Goal: Use online tool/utility: Utilize a website feature to perform a specific function

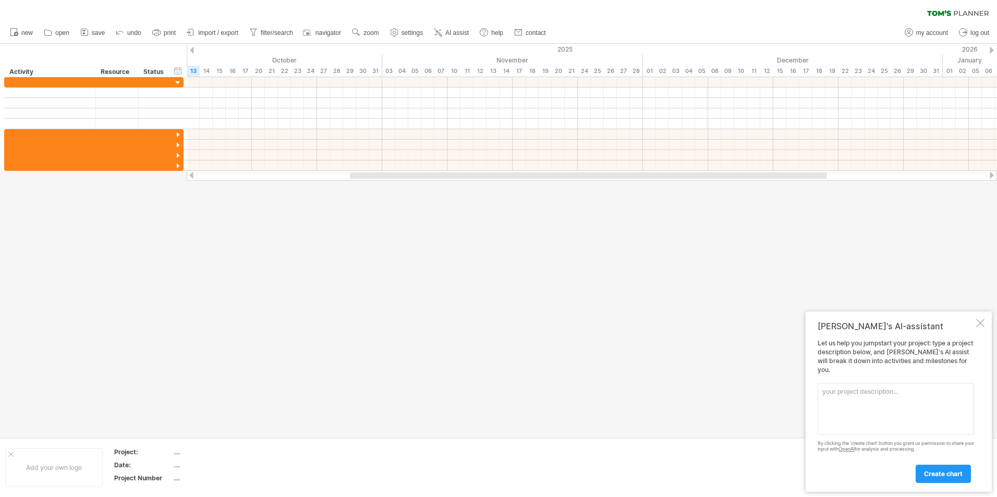
click at [822, 344] on div "[PERSON_NAME]'s AI-assistant Let us help you jumpstart your project: type a pro…" at bounding box center [899, 402] width 186 height 180
click at [859, 398] on textarea at bounding box center [896, 409] width 156 height 52
paste textarea "A small software development team has been asked by a local school to create a …"
type textarea "A small software development team has been asked by a local school to create a …"
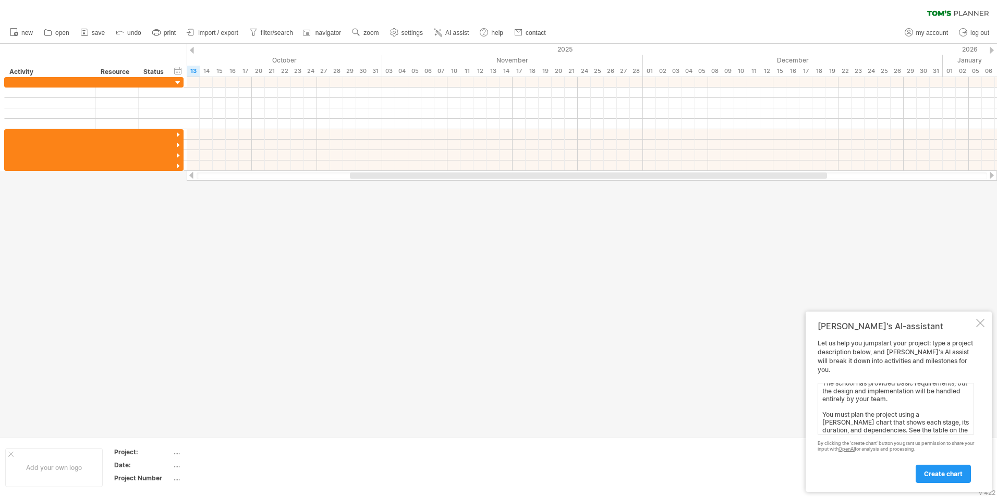
click at [931, 466] on link "create chart" at bounding box center [943, 474] width 55 height 18
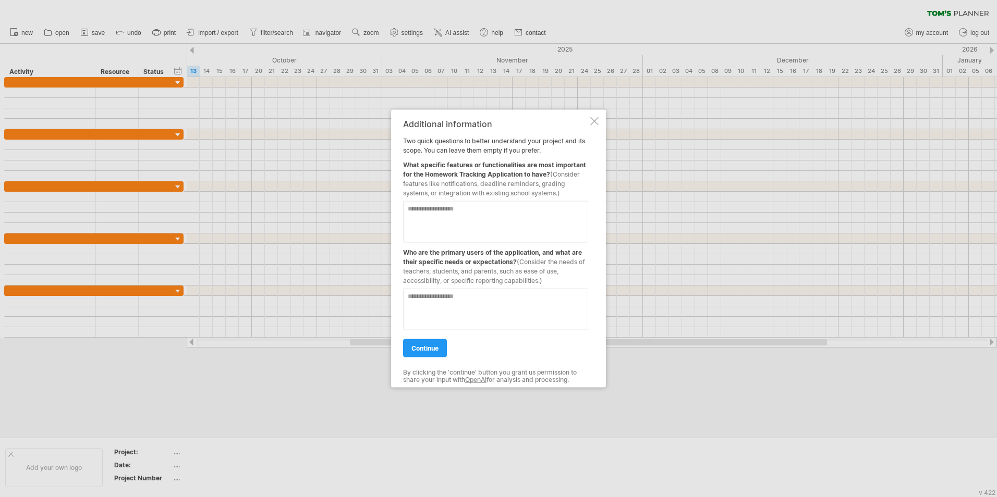
click at [452, 217] on textarea at bounding box center [495, 222] width 185 height 42
paste textarea "**********"
click at [547, 237] on textarea "**********" at bounding box center [495, 222] width 185 height 42
paste textarea "**********"
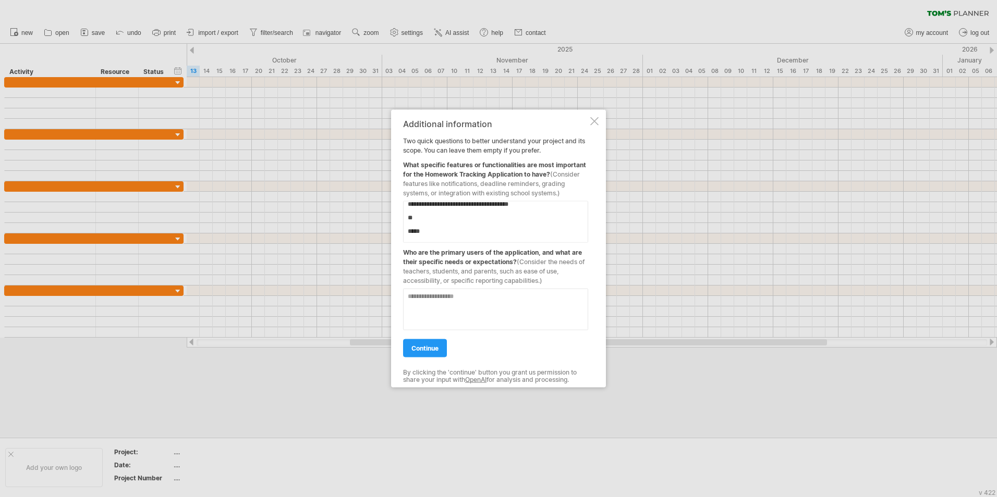
scroll to position [969, 0]
paste textarea "**********"
type textarea "**********"
click at [466, 315] on textarea at bounding box center [495, 310] width 185 height 42
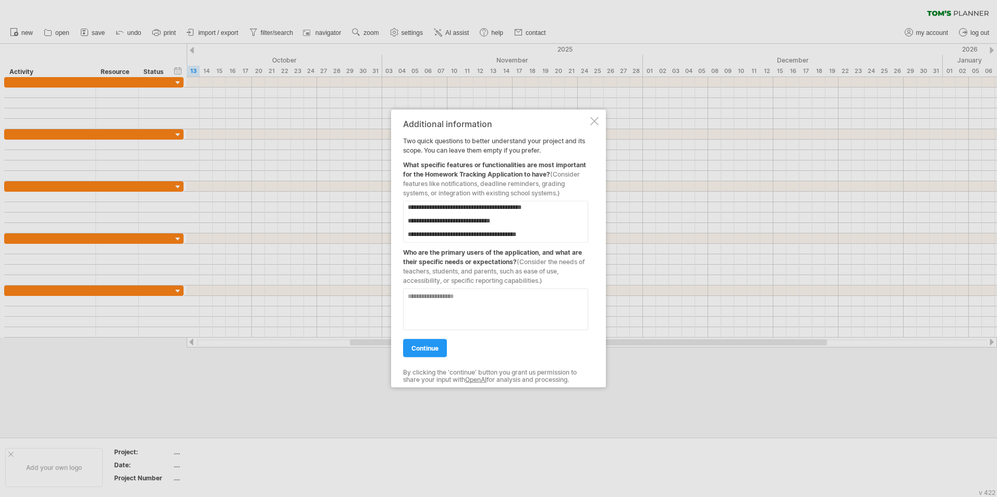
paste textarea "**********"
type textarea "**********"
click at [418, 347] on span "continue" at bounding box center [424, 349] width 27 height 8
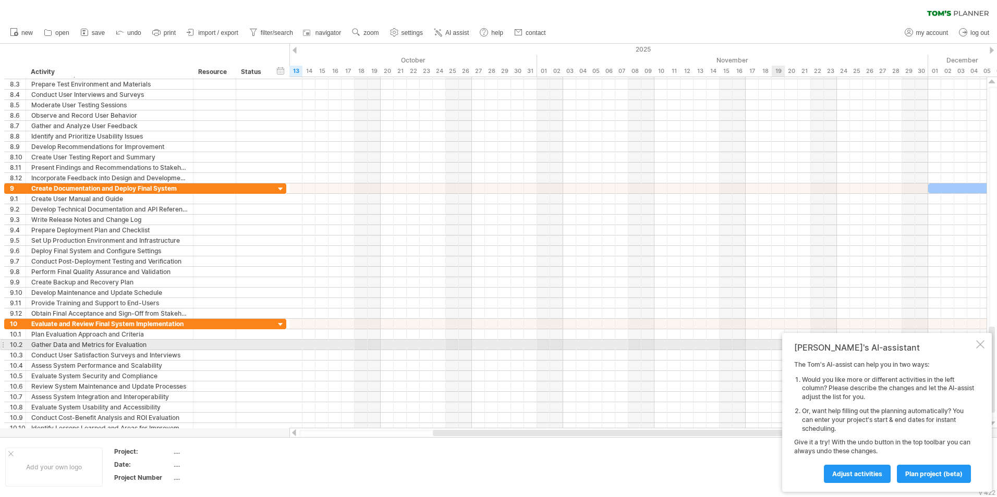
click at [984, 347] on div "[PERSON_NAME]'s AI-assistant The [PERSON_NAME]'s AI-assist can help you in two …" at bounding box center [887, 412] width 210 height 159
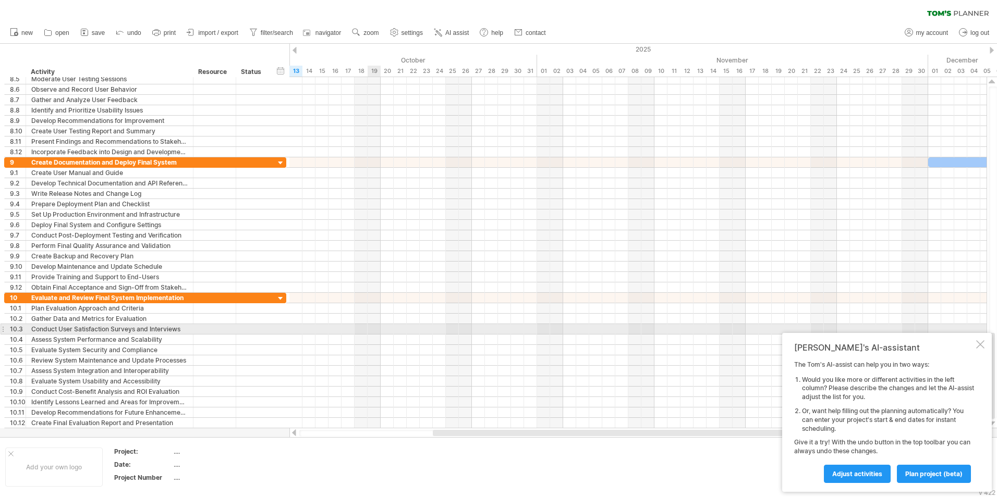
click at [371, 331] on div at bounding box center [637, 329] width 697 height 10
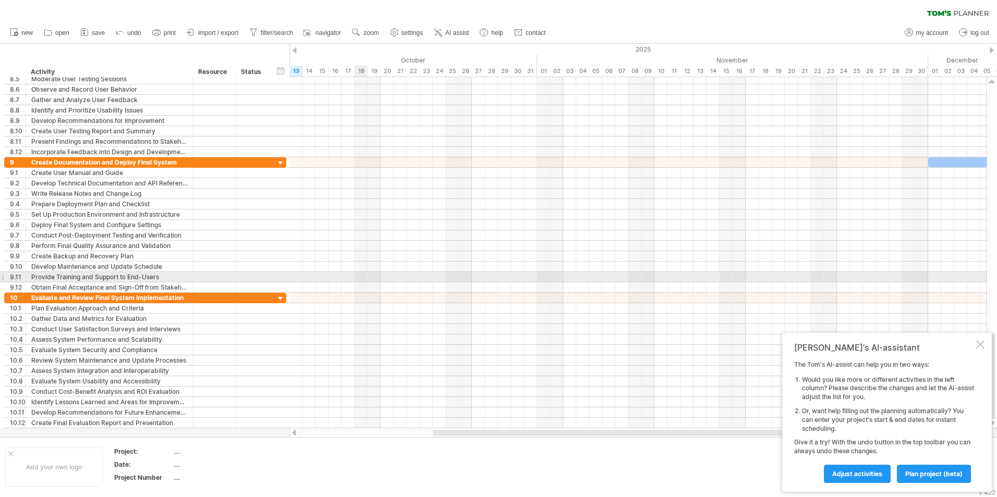
click at [366, 278] on div at bounding box center [637, 277] width 697 height 10
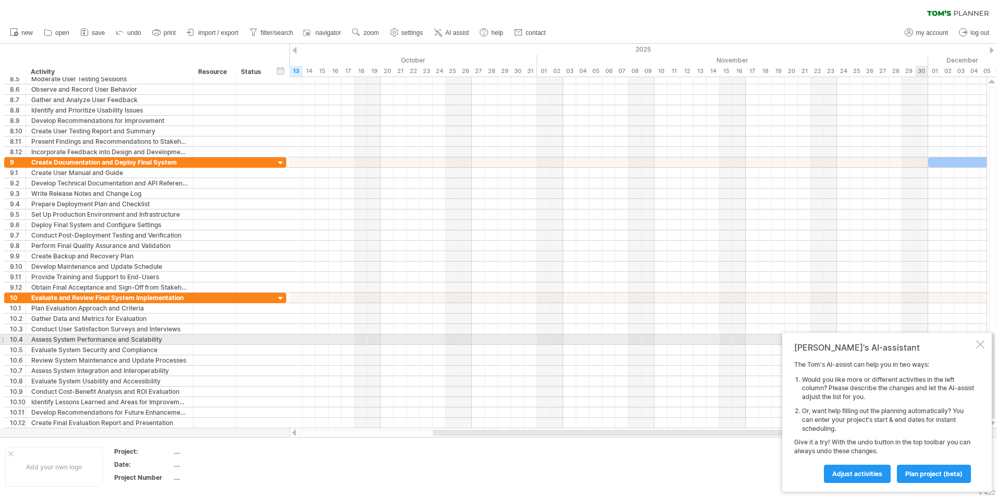
click at [983, 342] on div at bounding box center [980, 344] width 8 height 8
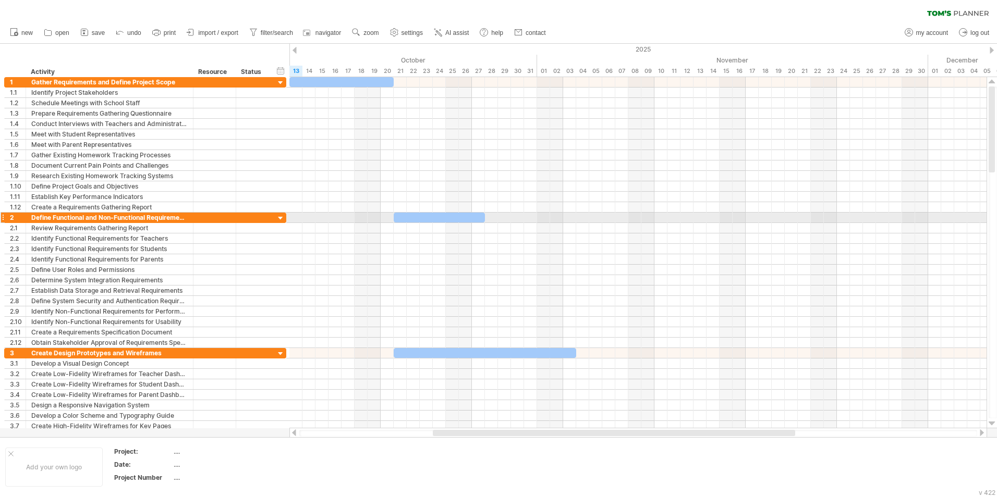
click at [280, 216] on div at bounding box center [281, 219] width 10 height 10
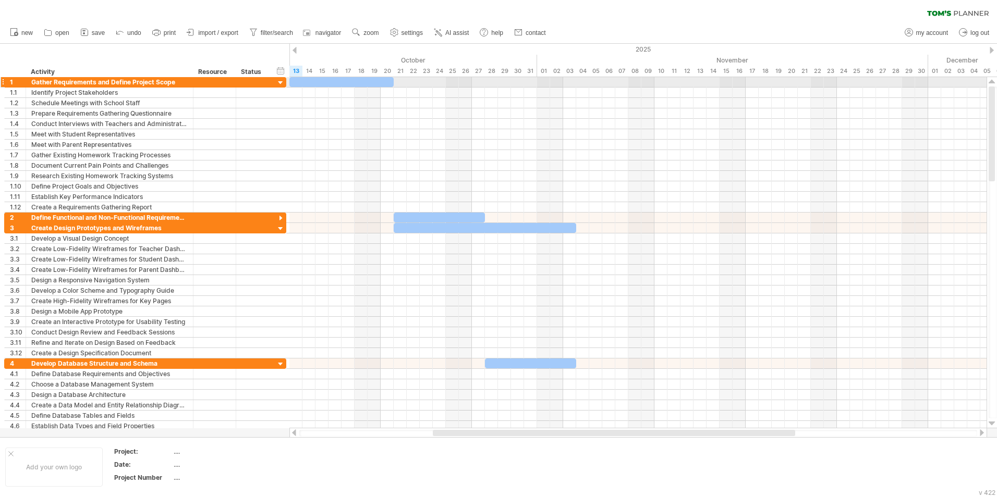
click at [277, 85] on div at bounding box center [281, 83] width 10 height 10
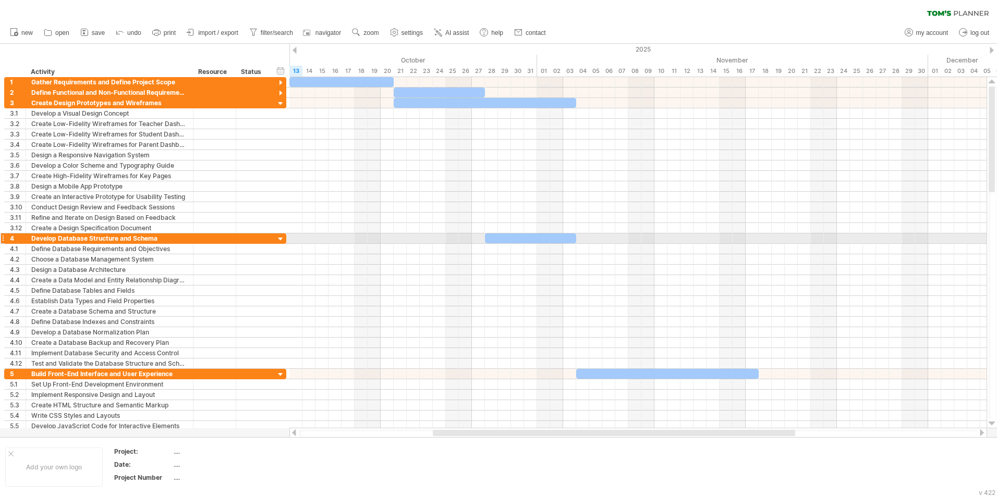
click at [279, 240] on div at bounding box center [281, 240] width 10 height 10
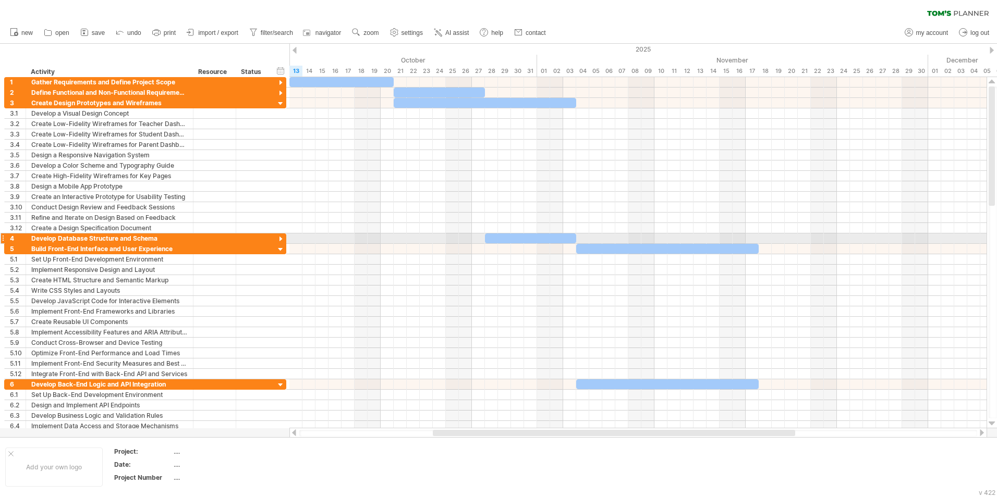
click at [279, 239] on div at bounding box center [281, 240] width 10 height 10
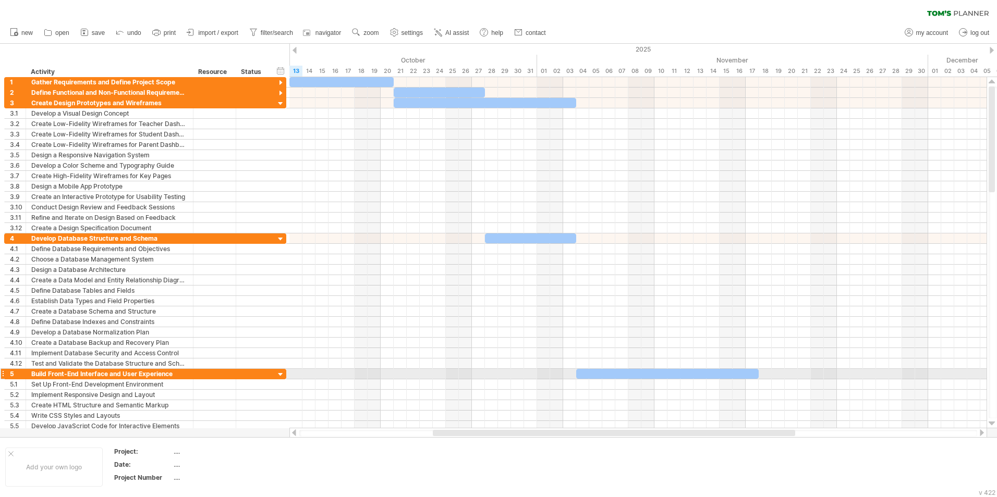
click at [281, 376] on div at bounding box center [281, 375] width 10 height 10
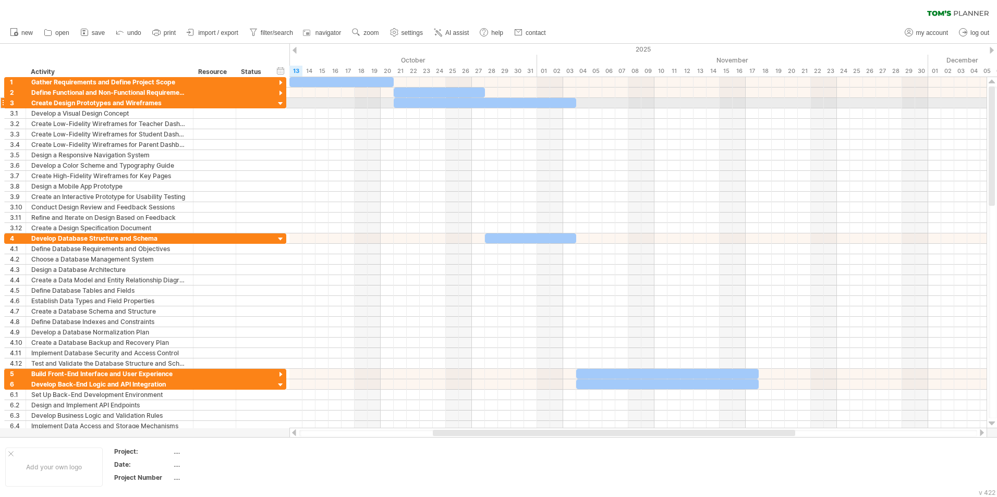
click at [281, 100] on div at bounding box center [281, 104] width 10 height 10
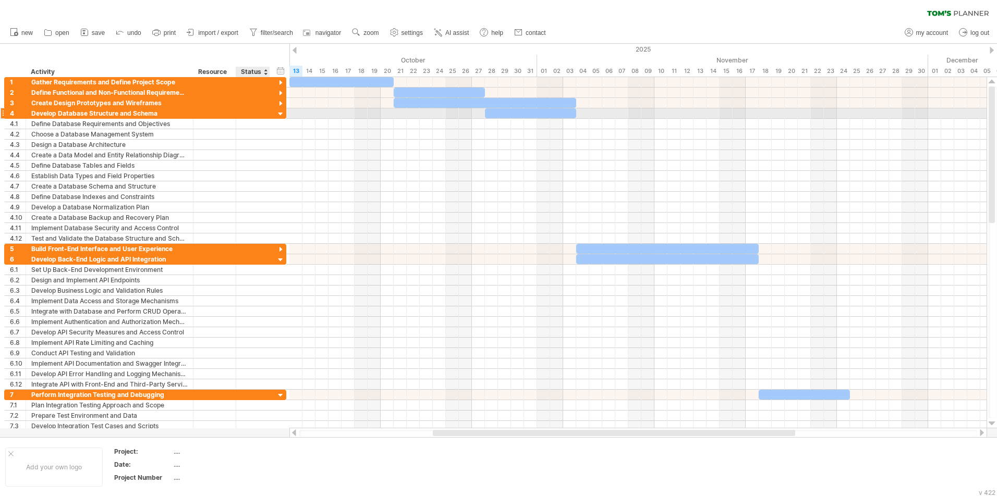
click at [279, 118] on div at bounding box center [281, 114] width 10 height 10
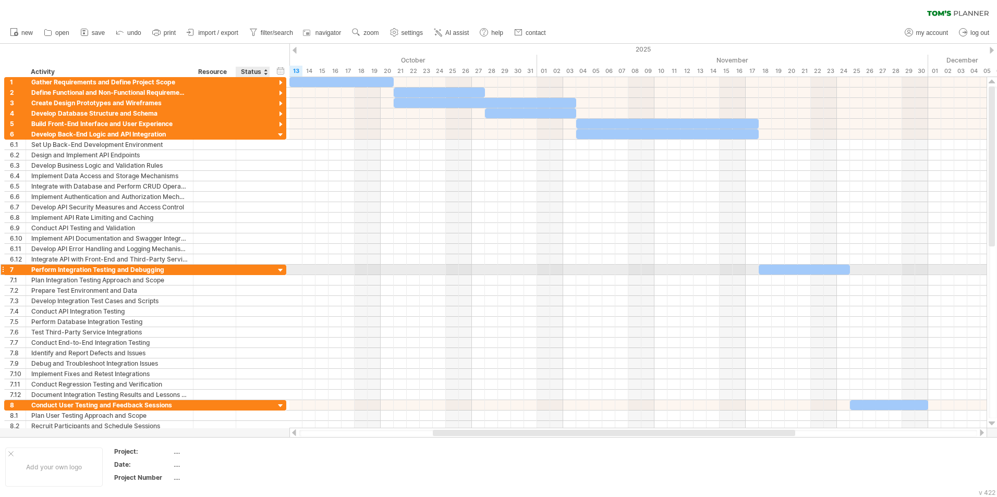
click at [278, 270] on div at bounding box center [281, 271] width 10 height 10
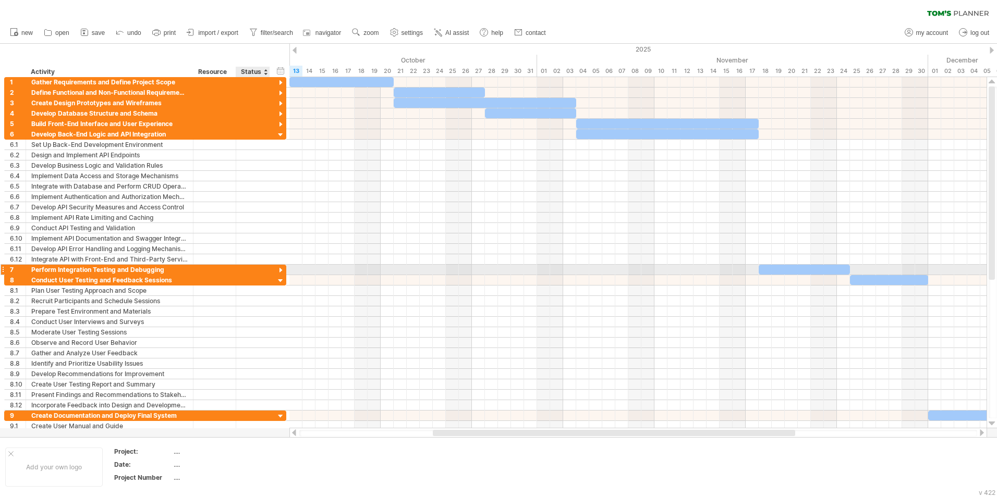
click at [278, 271] on div at bounding box center [281, 271] width 10 height 10
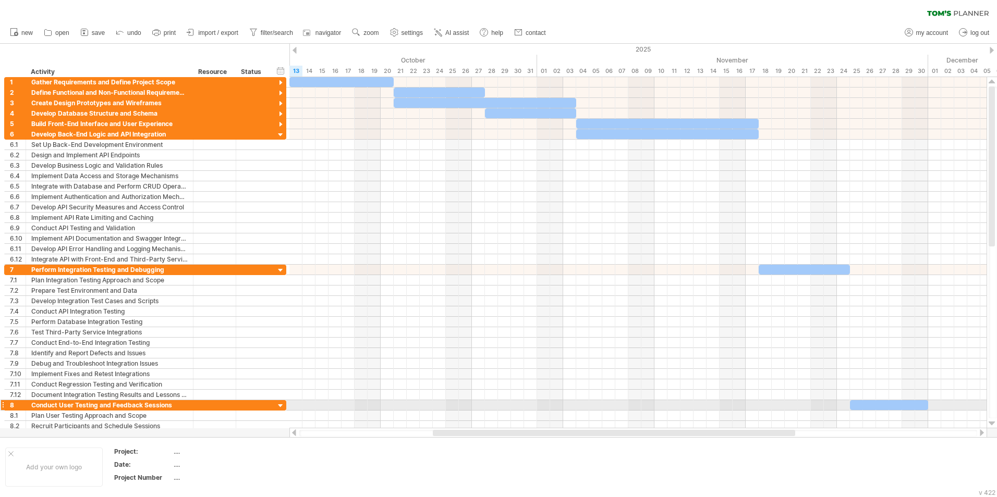
click at [283, 408] on div at bounding box center [281, 406] width 10 height 10
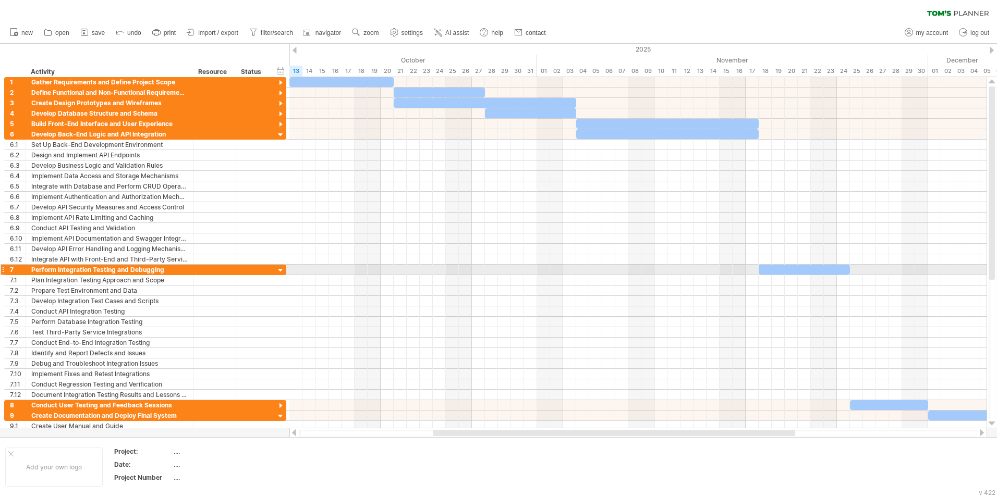
click at [281, 272] on div at bounding box center [281, 271] width 10 height 10
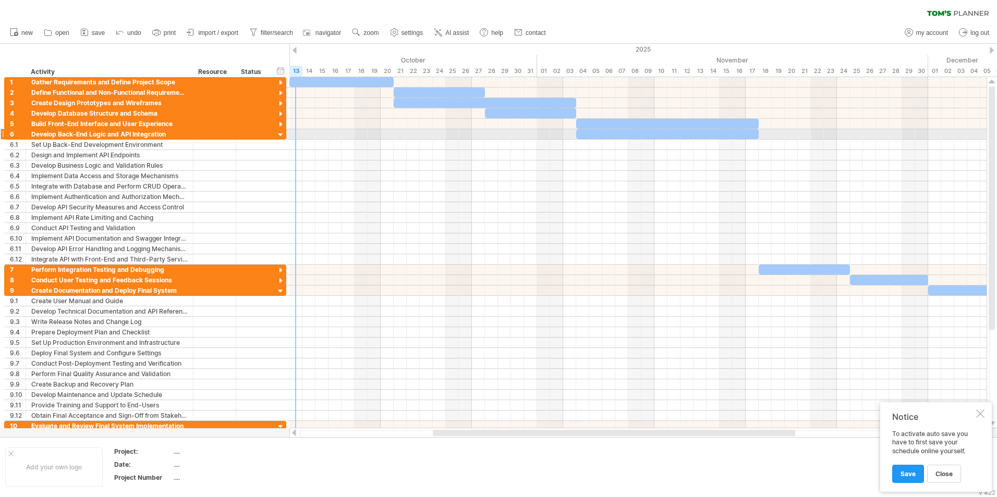
click at [278, 133] on div at bounding box center [281, 135] width 10 height 10
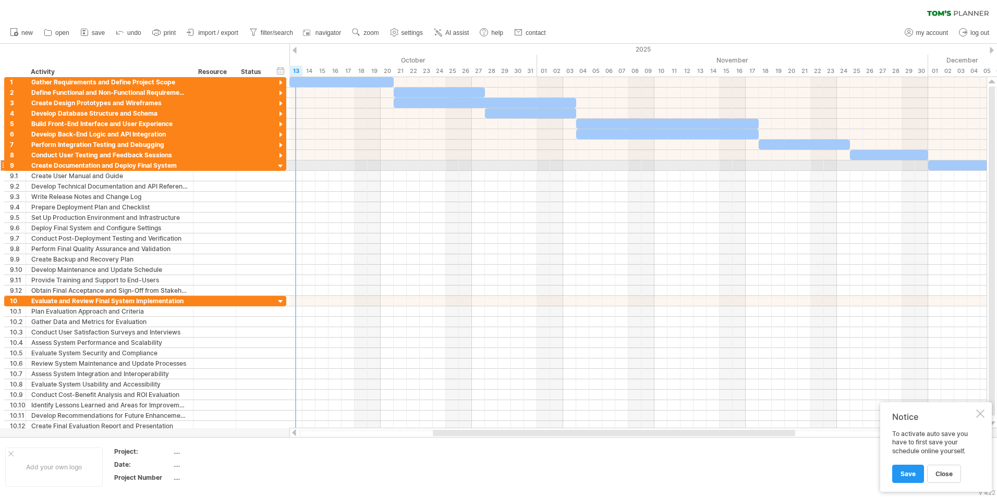
click at [283, 166] on div at bounding box center [281, 167] width 10 height 10
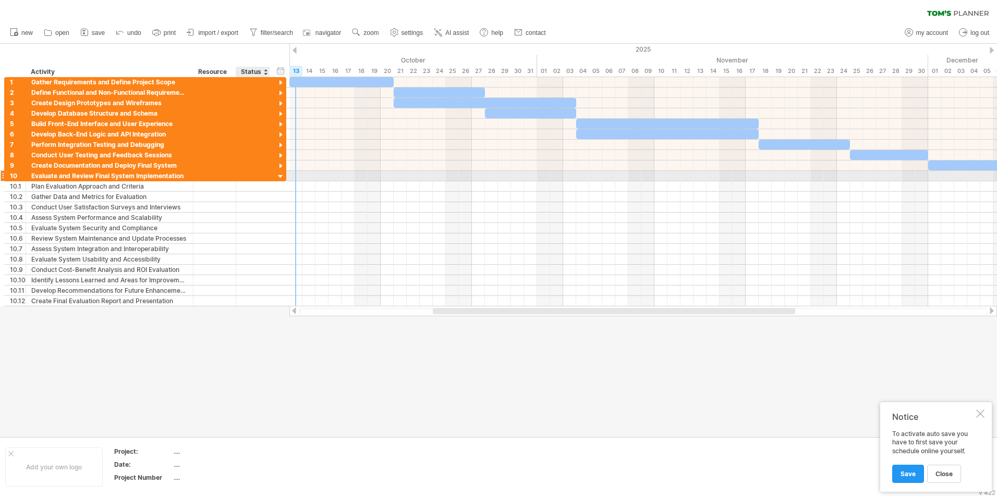
click at [283, 177] on div at bounding box center [281, 177] width 10 height 10
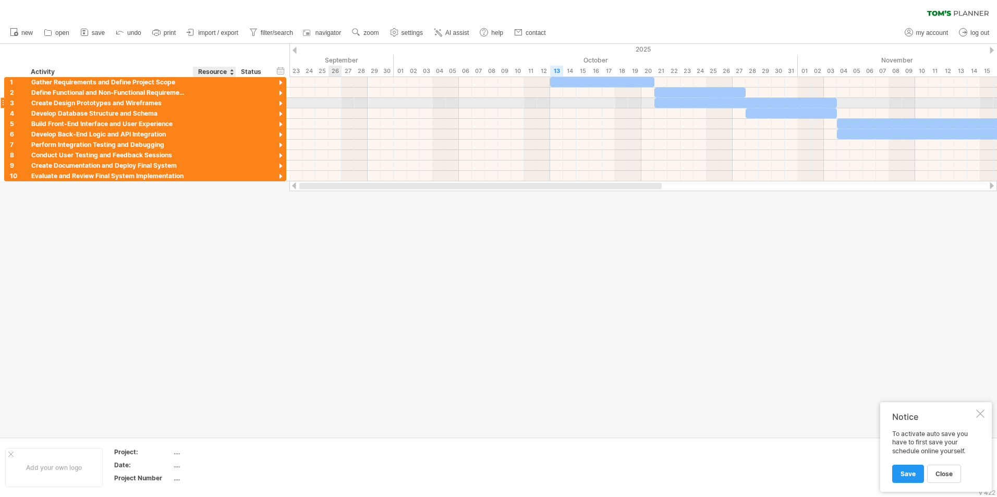
drag, startPoint x: 523, startPoint y: 185, endPoint x: 194, endPoint y: 129, distance: 334.1
click at [200, 106] on div "Trying to reach [DOMAIN_NAME] Connected again... 0% clear filter new 1" at bounding box center [498, 248] width 997 height 497
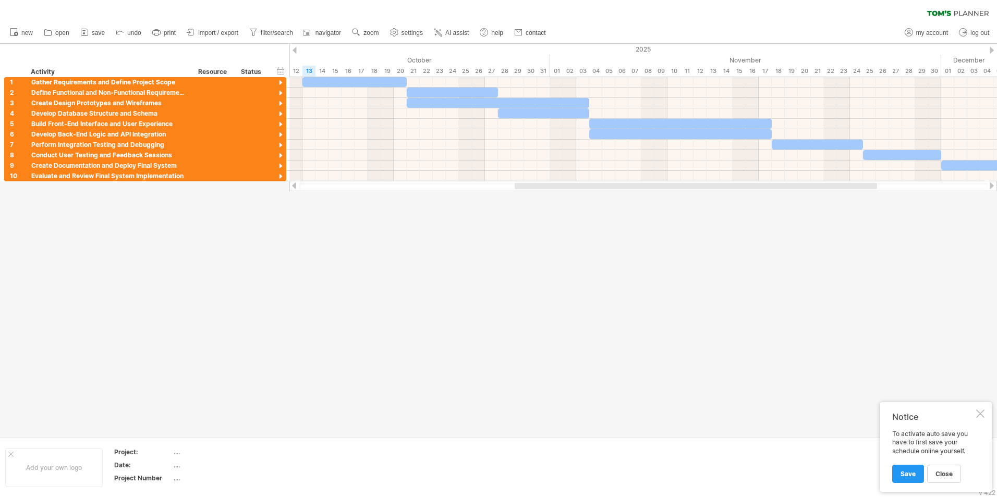
drag, startPoint x: 437, startPoint y: 187, endPoint x: 541, endPoint y: 222, distance: 109.3
click at [541, 222] on div "Trying to reach [DOMAIN_NAME] Connected again... 0% clear filter new 1" at bounding box center [498, 248] width 997 height 497
click at [981, 418] on div "Notice To activate auto save you have to first save your schedule online yourse…" at bounding box center [936, 448] width 112 height 90
click at [979, 410] on div at bounding box center [980, 414] width 8 height 8
click at [279, 175] on div at bounding box center [281, 177] width 10 height 10
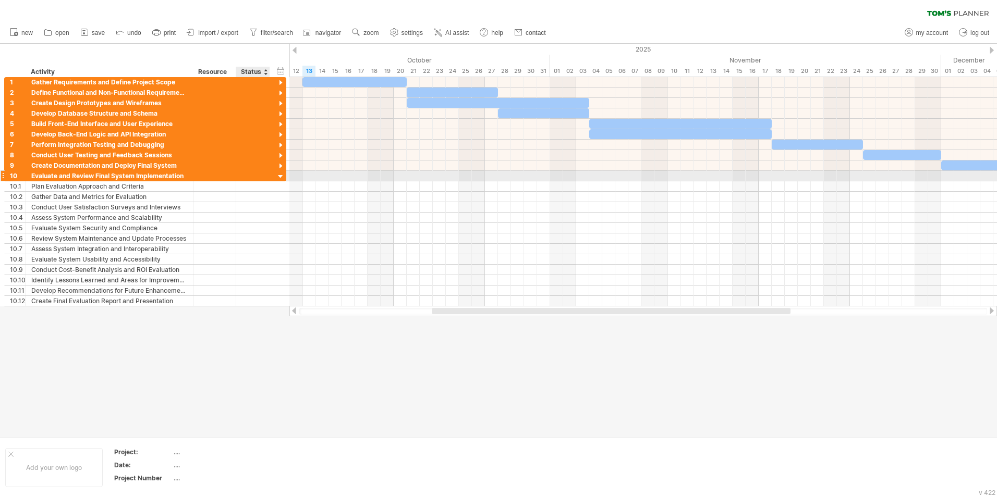
click at [279, 175] on div at bounding box center [281, 177] width 10 height 10
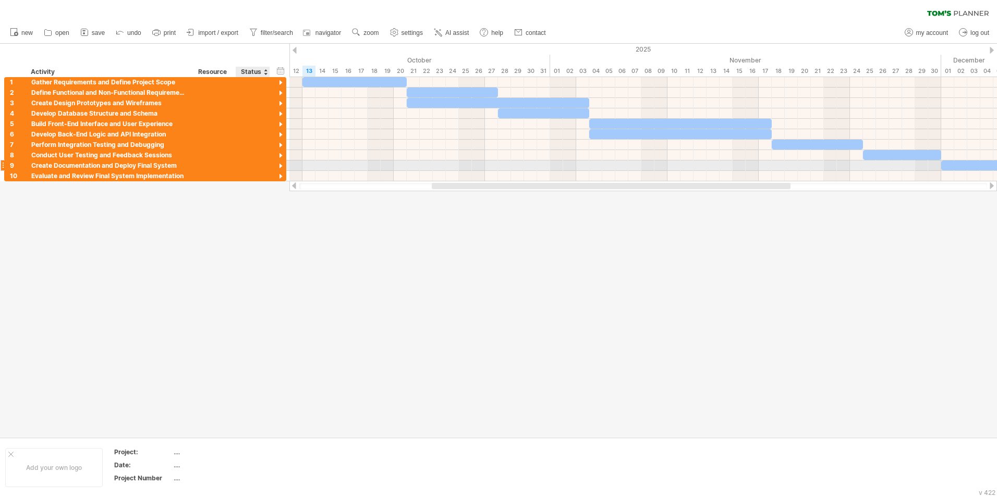
click at [281, 165] on div at bounding box center [281, 167] width 10 height 10
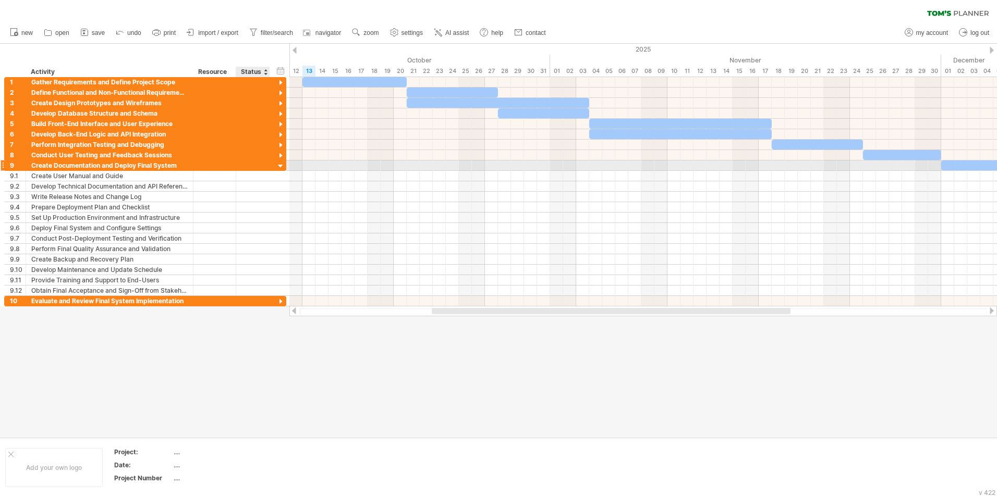
click at [281, 165] on div at bounding box center [281, 167] width 10 height 10
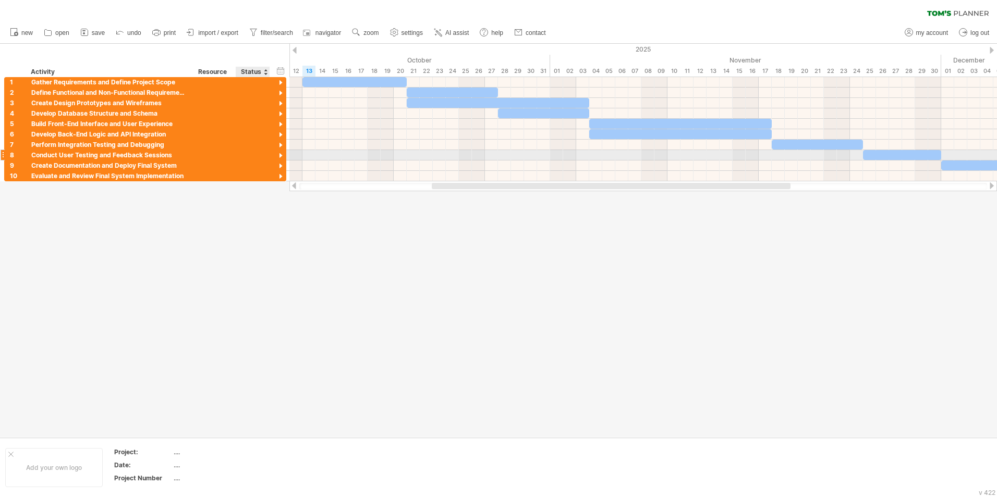
click at [278, 158] on div at bounding box center [281, 156] width 10 height 10
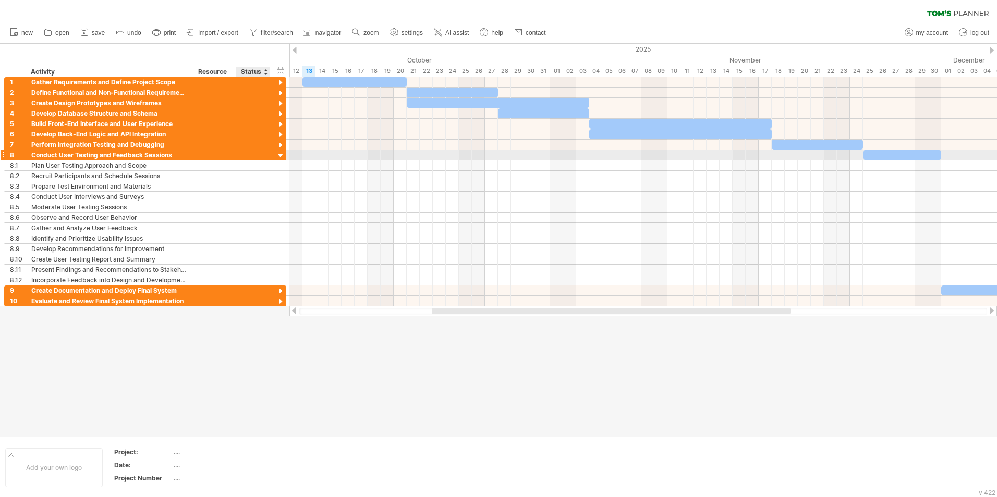
click at [278, 158] on div at bounding box center [281, 156] width 10 height 10
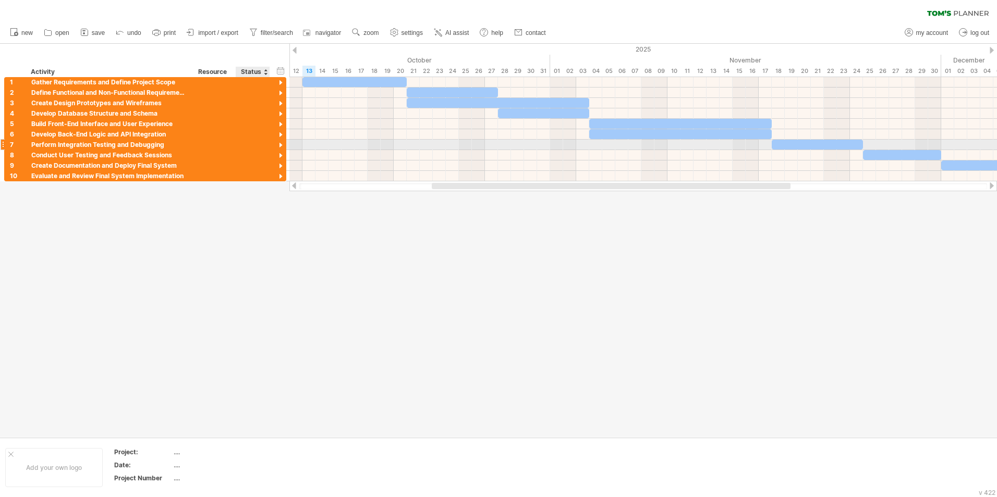
click at [281, 141] on div at bounding box center [281, 146] width 10 height 10
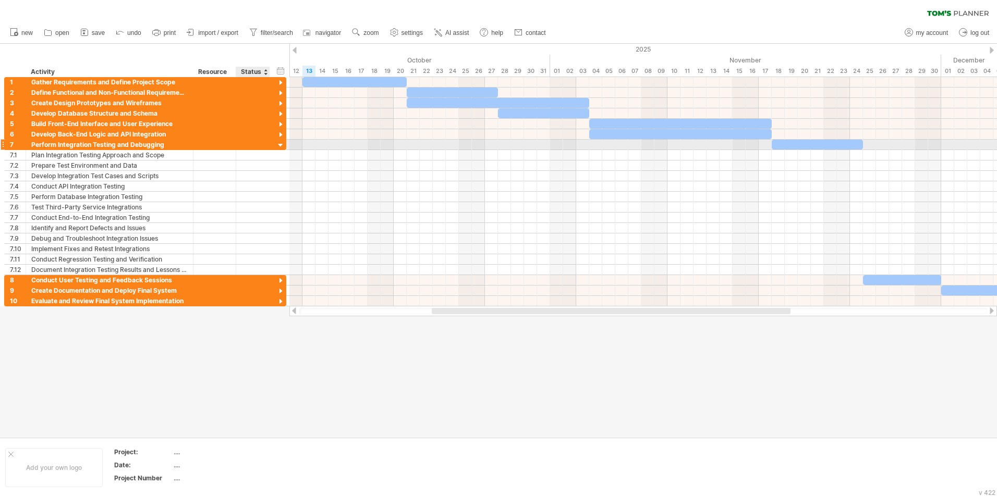
click at [281, 141] on div at bounding box center [281, 146] width 10 height 10
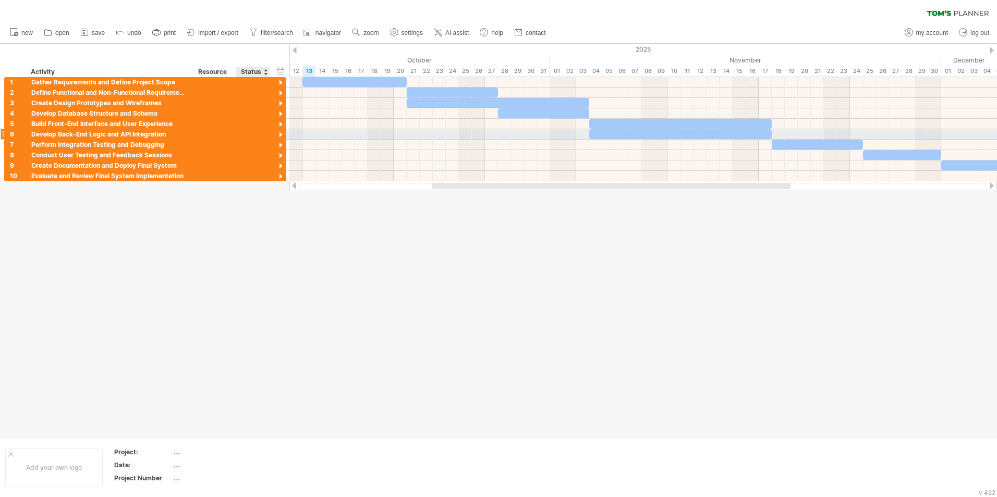
click at [278, 131] on div at bounding box center [281, 135] width 10 height 10
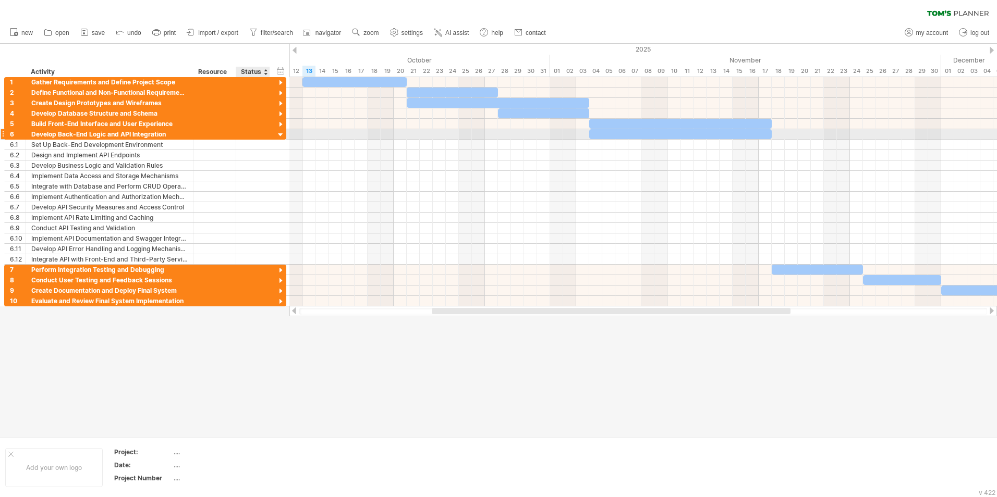
click at [278, 131] on div at bounding box center [281, 135] width 10 height 10
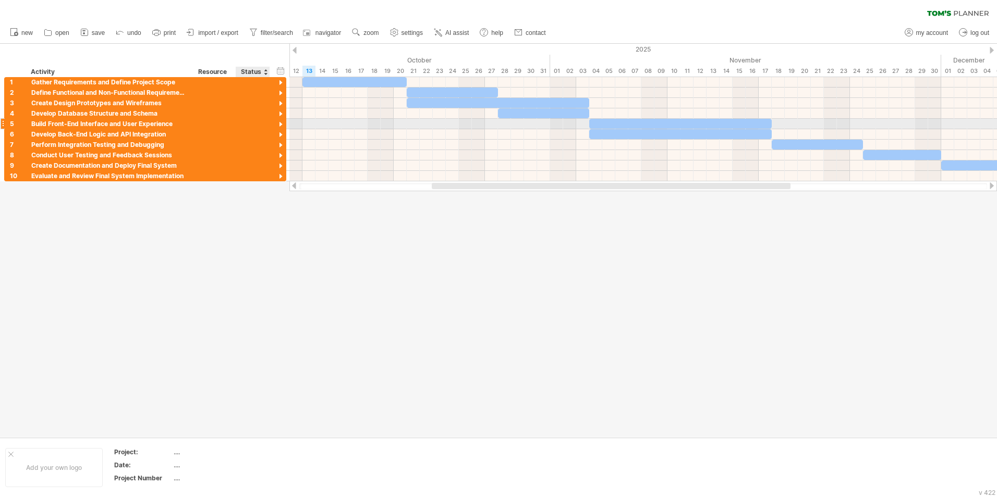
click at [278, 124] on div at bounding box center [281, 125] width 10 height 10
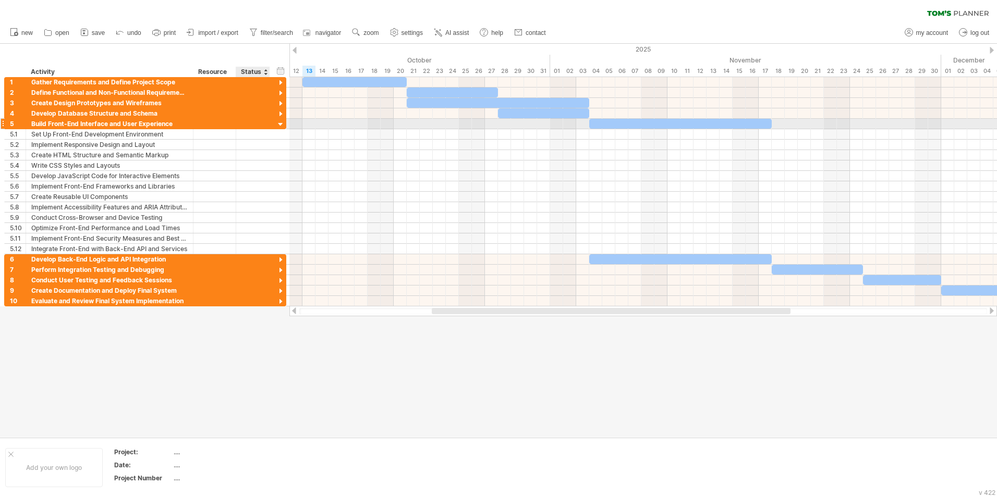
click at [278, 124] on div at bounding box center [281, 125] width 10 height 10
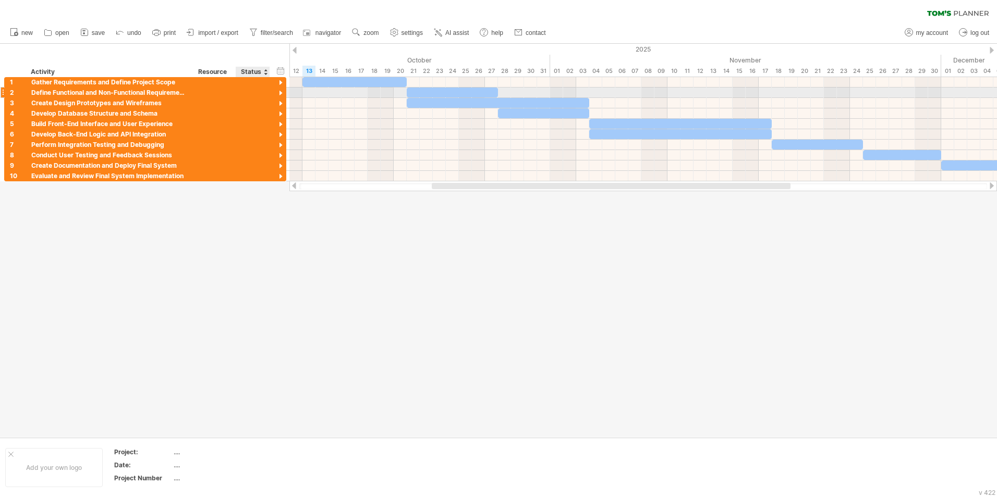
click at [279, 94] on div at bounding box center [281, 94] width 10 height 10
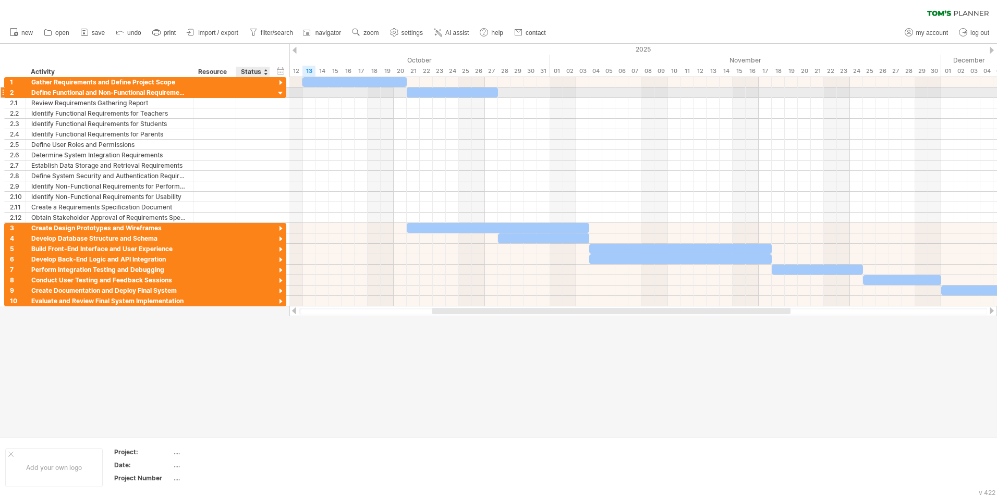
click at [278, 95] on div at bounding box center [281, 94] width 10 height 10
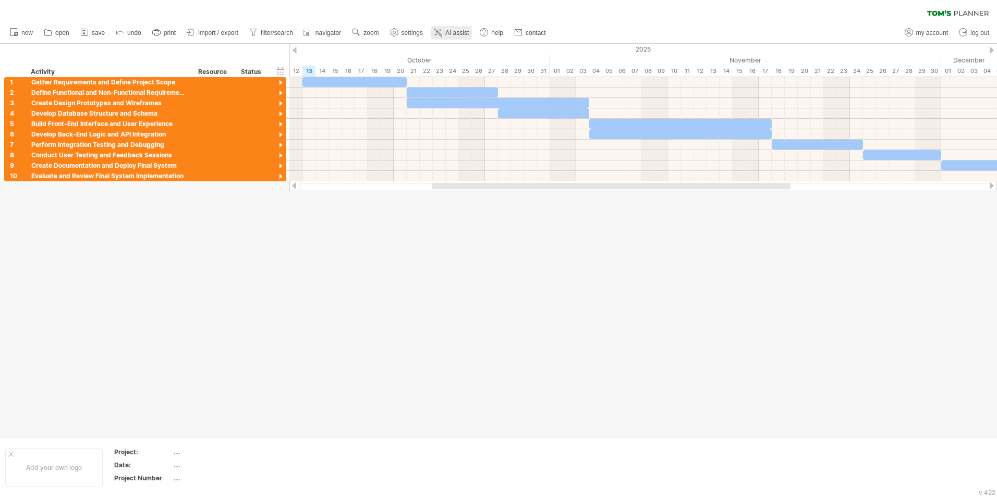
click at [449, 33] on span "AI assist" at bounding box center [456, 32] width 23 height 7
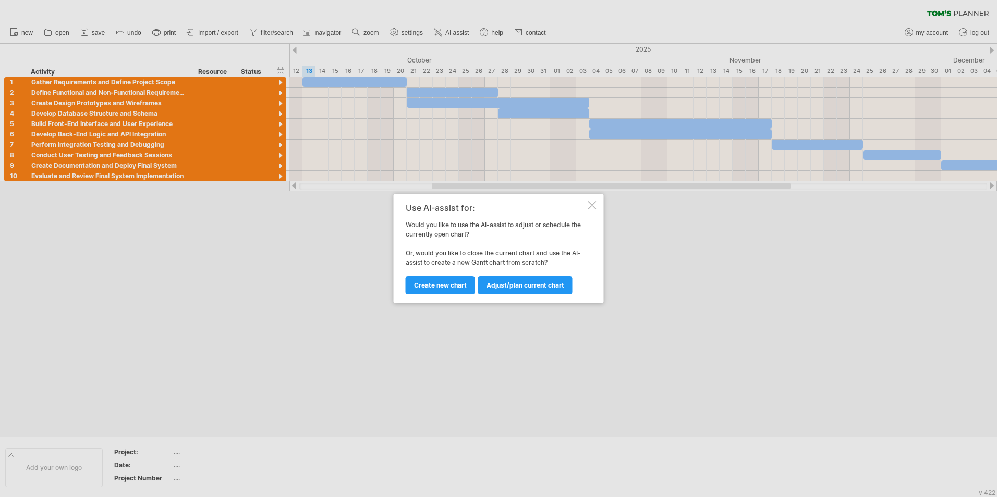
click at [592, 213] on div "Use AI-assist for: Would you like to use the AI-assist to adjust or schedule th…" at bounding box center [499, 248] width 210 height 109
click at [590, 206] on div at bounding box center [592, 205] width 8 height 8
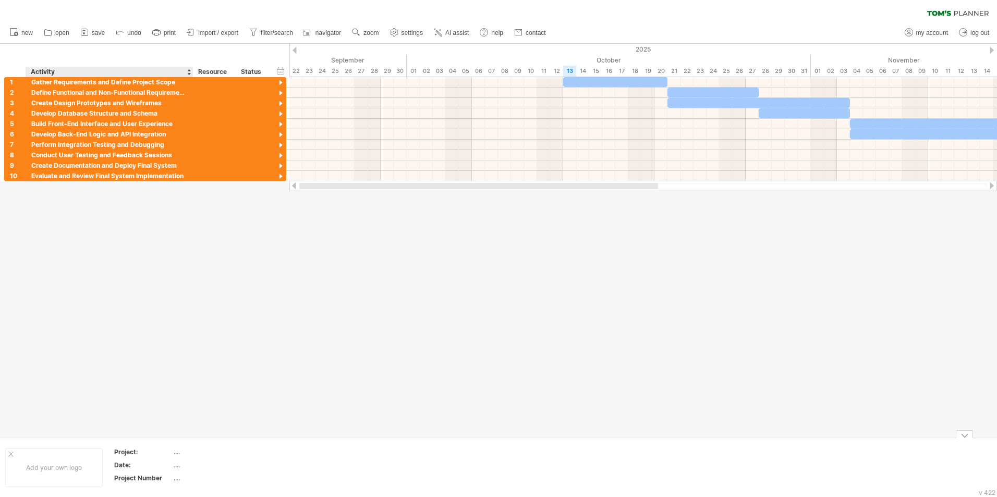
drag, startPoint x: 460, startPoint y: 183, endPoint x: 0, endPoint y: 134, distance: 463.0
click at [0, 135] on html "progress(100%) Trying to reach [DOMAIN_NAME] Connected again... 0% clear filter…" at bounding box center [498, 250] width 997 height 500
click at [221, 350] on div at bounding box center [498, 241] width 997 height 394
click at [455, 28] on link "AI assist" at bounding box center [451, 33] width 41 height 14
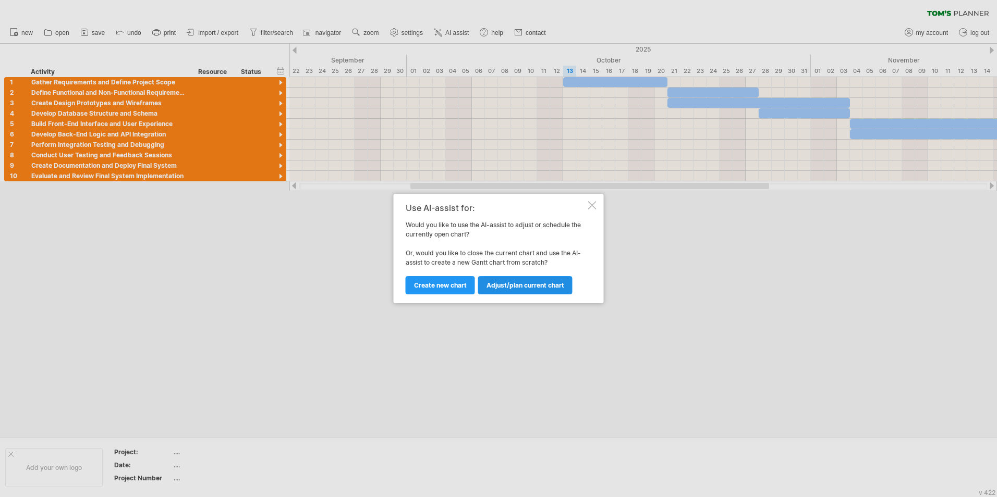
click at [517, 293] on link "Adjust/plan current chart" at bounding box center [525, 285] width 94 height 18
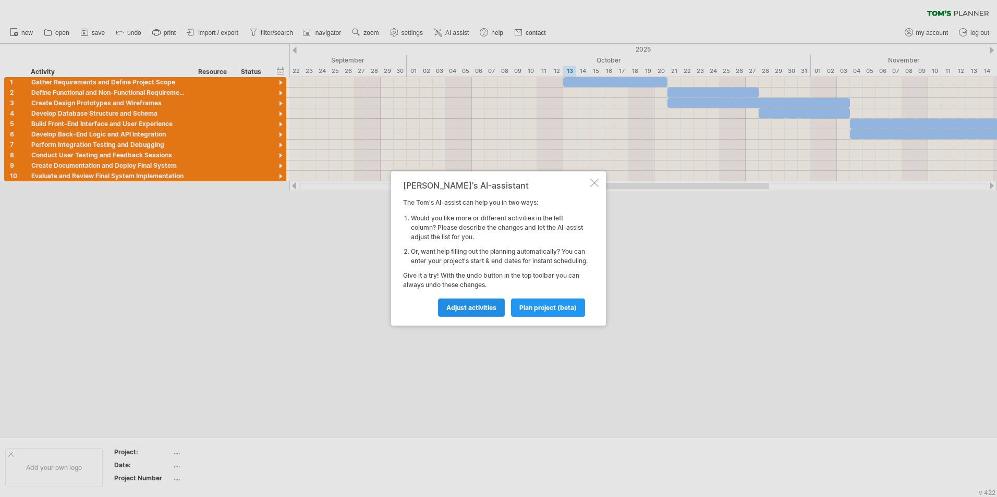
click at [476, 312] on span "Adjust activities" at bounding box center [471, 308] width 50 height 8
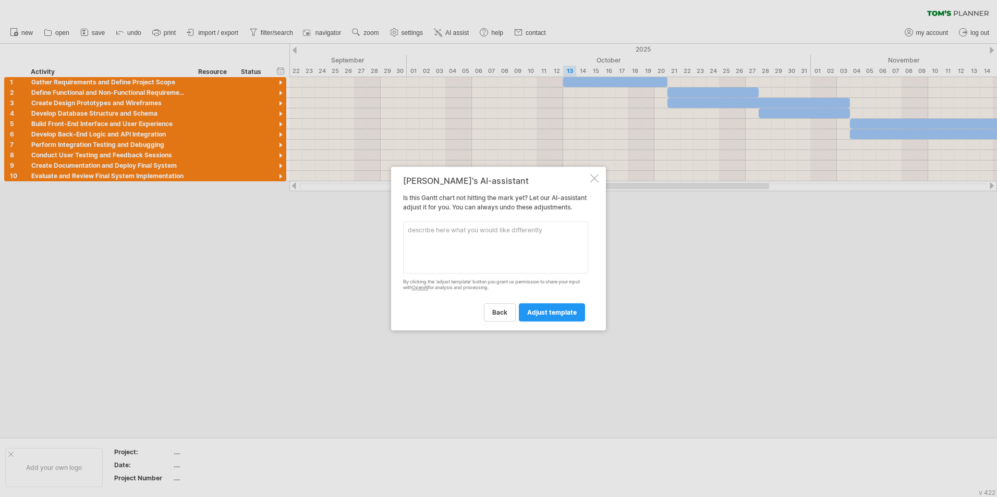
click at [478, 260] on textarea at bounding box center [495, 248] width 185 height 52
type textarea "Too many activities, the names should be planning, design, development, testing…"
click at [551, 303] on div "back adjust template" at bounding box center [495, 308] width 185 height 27
click at [552, 316] on span "adjust template" at bounding box center [552, 313] width 50 height 8
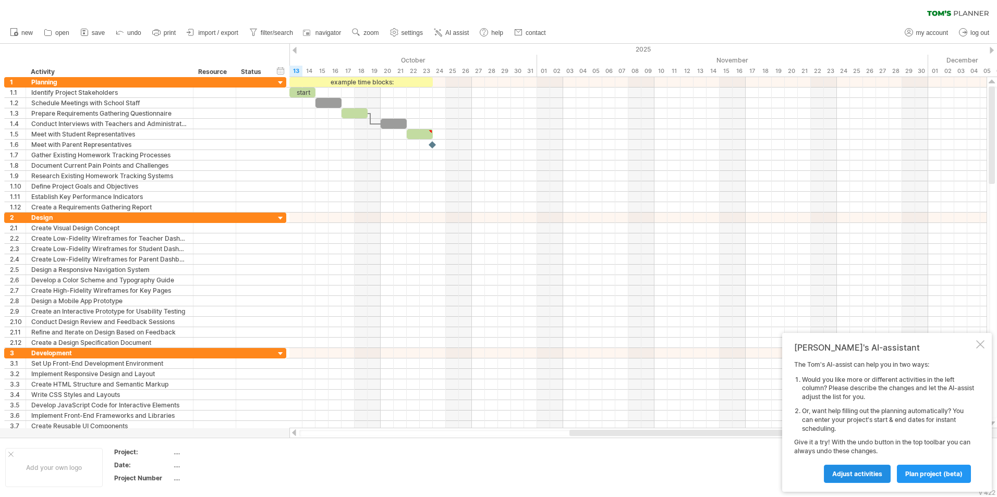
click at [845, 476] on span "Adjust activities" at bounding box center [857, 474] width 50 height 8
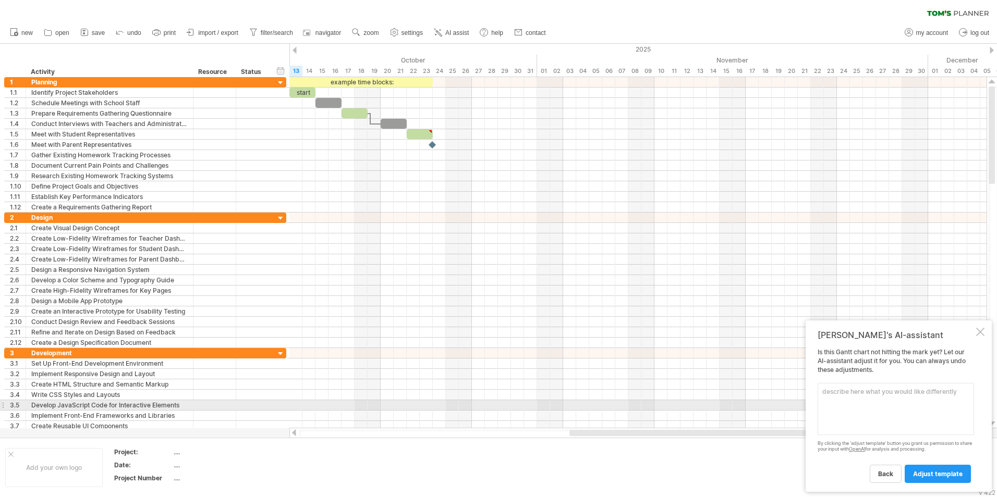
click at [868, 401] on textarea at bounding box center [896, 409] width 156 height 52
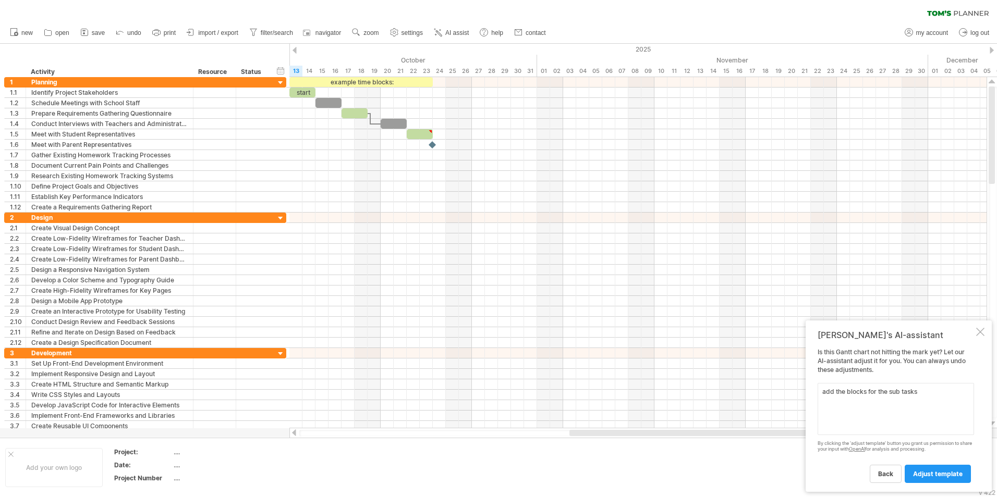
type textarea "add the blocks for the sub tasks"
click at [958, 464] on div "back adjust template" at bounding box center [896, 469] width 156 height 27
click at [958, 474] on span "adjust template" at bounding box center [938, 474] width 50 height 8
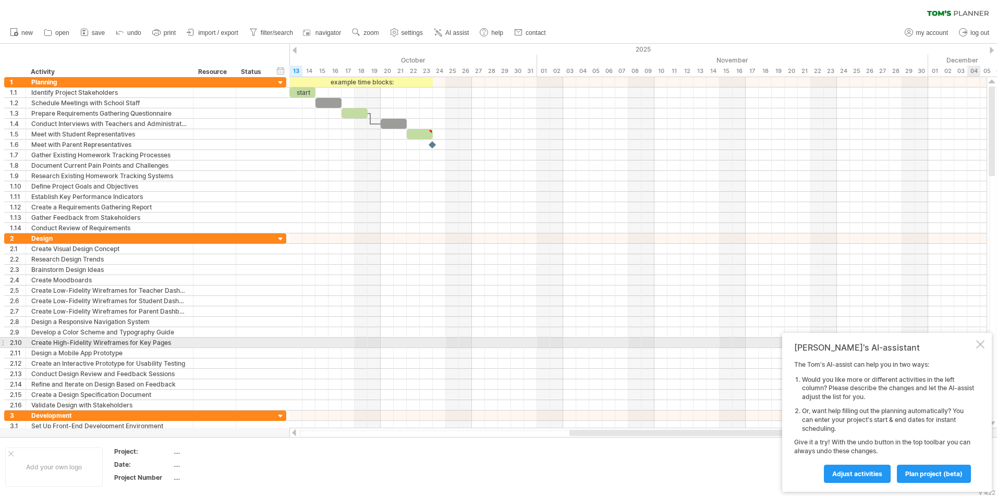
click at [985, 346] on div "[PERSON_NAME]'s AI-assistant The [PERSON_NAME]'s AI-assist can help you in two …" at bounding box center [887, 412] width 210 height 159
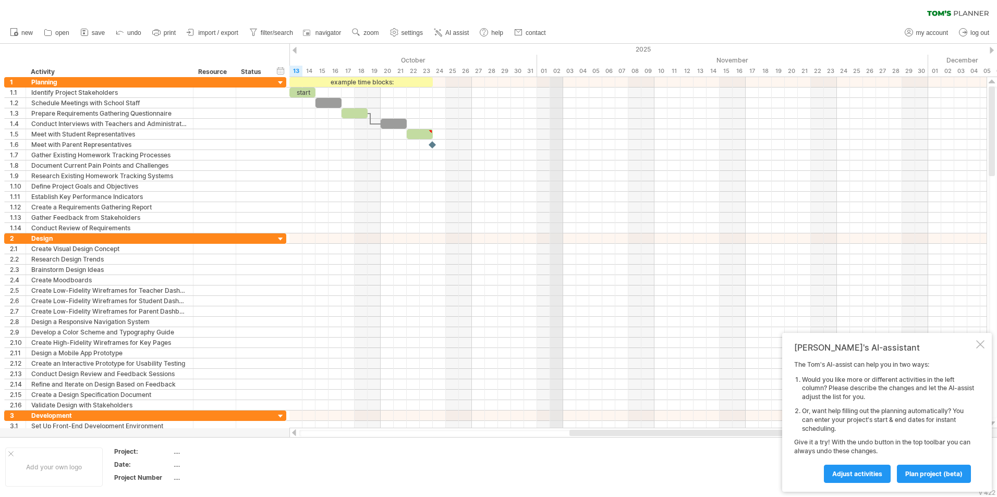
click at [557, 54] on div "2025" at bounding box center [309, 49] width 2047 height 11
